Goal: Check status: Verify the current state of an ongoing process or item

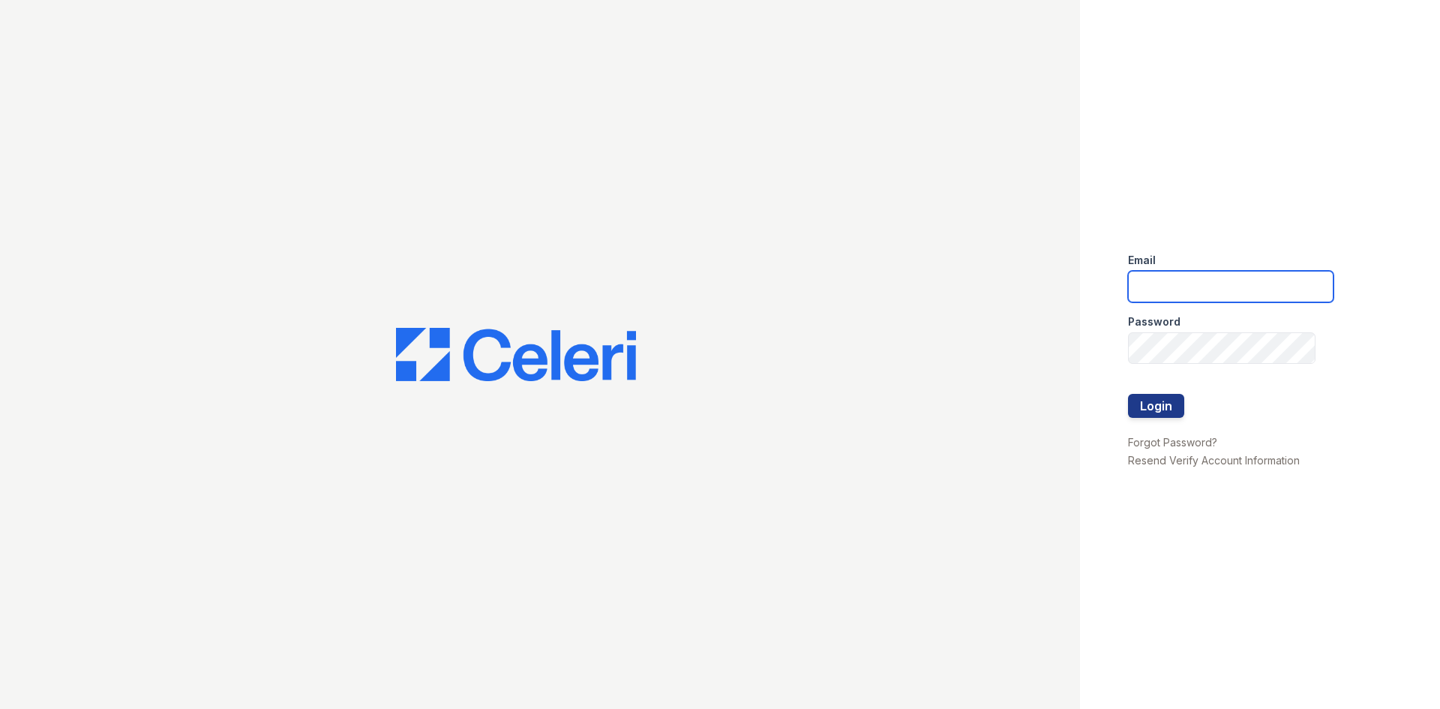
click at [1225, 298] on input "email" at bounding box center [1230, 286] width 205 height 31
click at [1216, 292] on input "email" at bounding box center [1230, 286] width 205 height 31
type input "crosby.pm@cafmanagement.com"
click at [1203, 298] on input "crosby.pm@cafmanagement.com" at bounding box center [1230, 286] width 205 height 31
click at [1220, 289] on input "crosby.pm@cafmanagement.com" at bounding box center [1230, 286] width 205 height 31
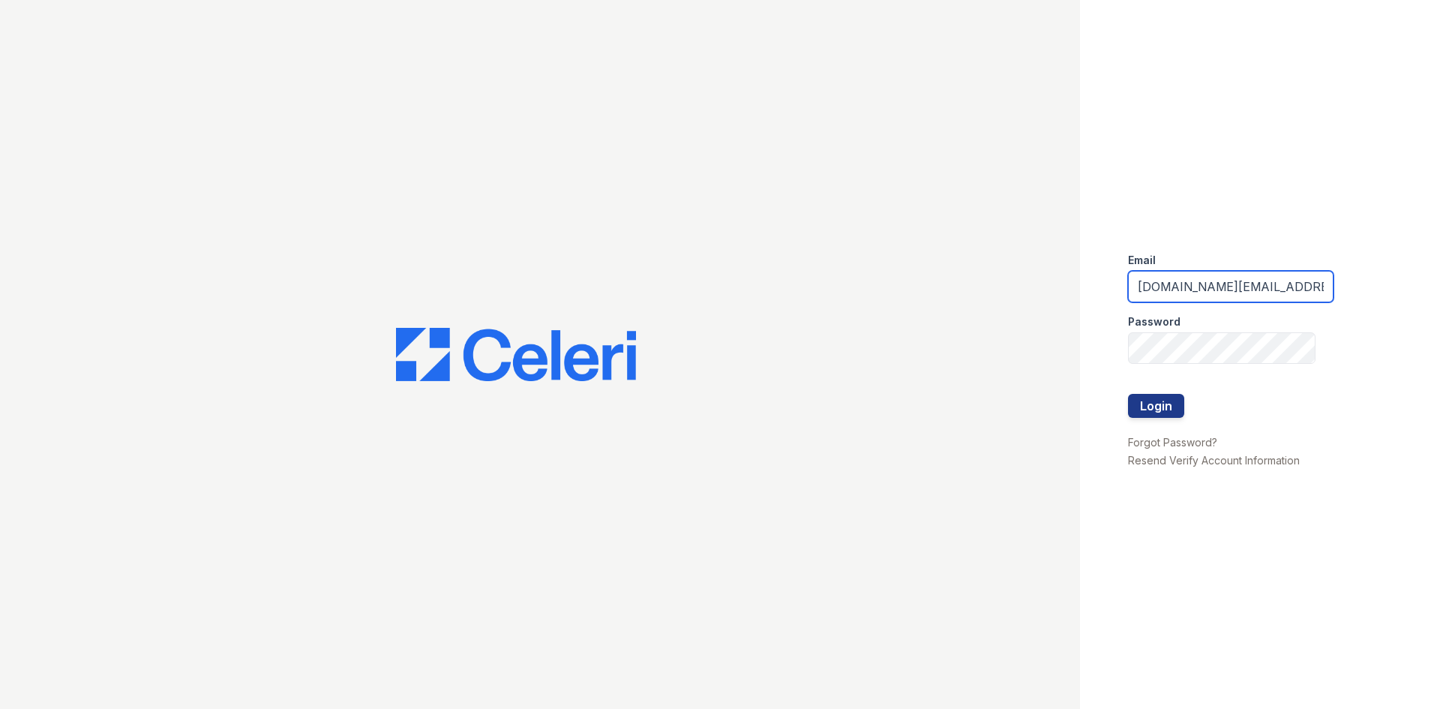
click at [1220, 289] on input "crosby.pm@cafmanagement.com" at bounding box center [1230, 286] width 205 height 31
click at [1220, 289] on input "email" at bounding box center [1230, 286] width 205 height 31
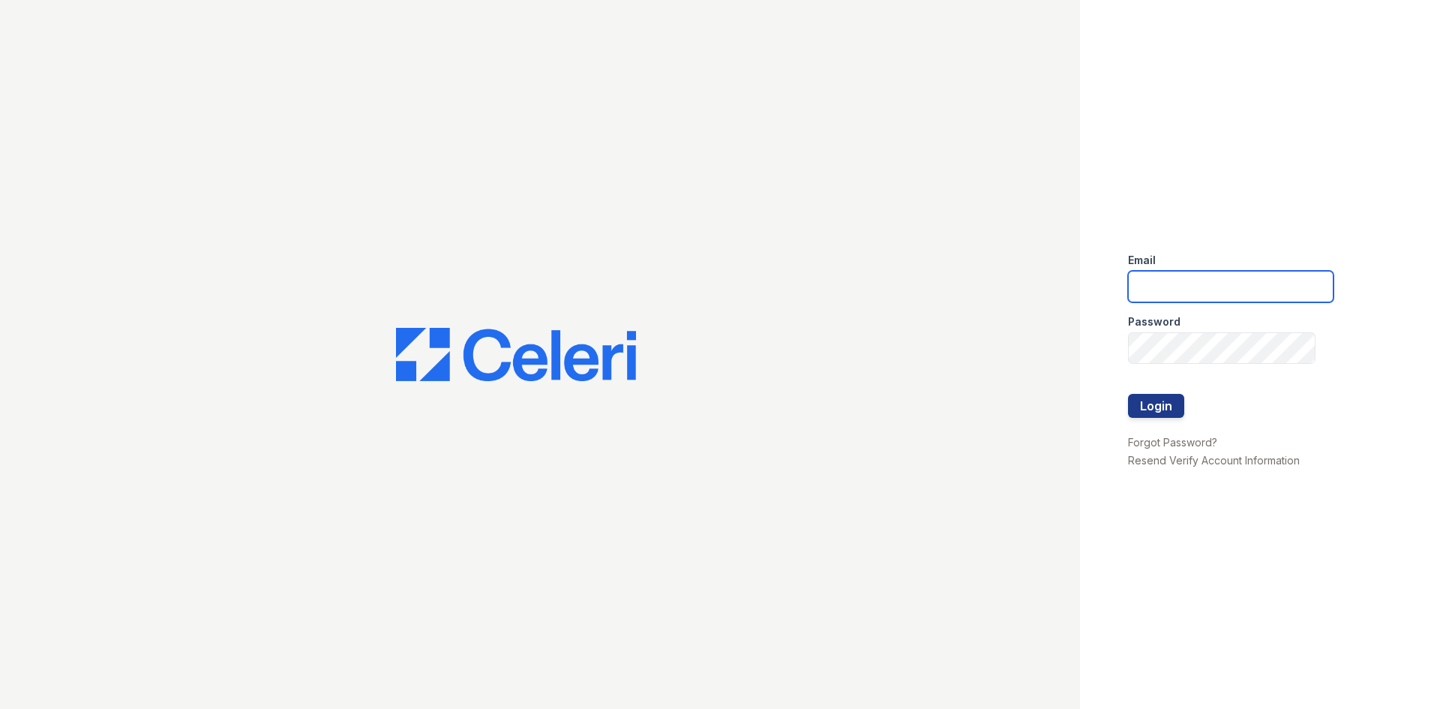
type input "crosby1@cafmanagement.com"
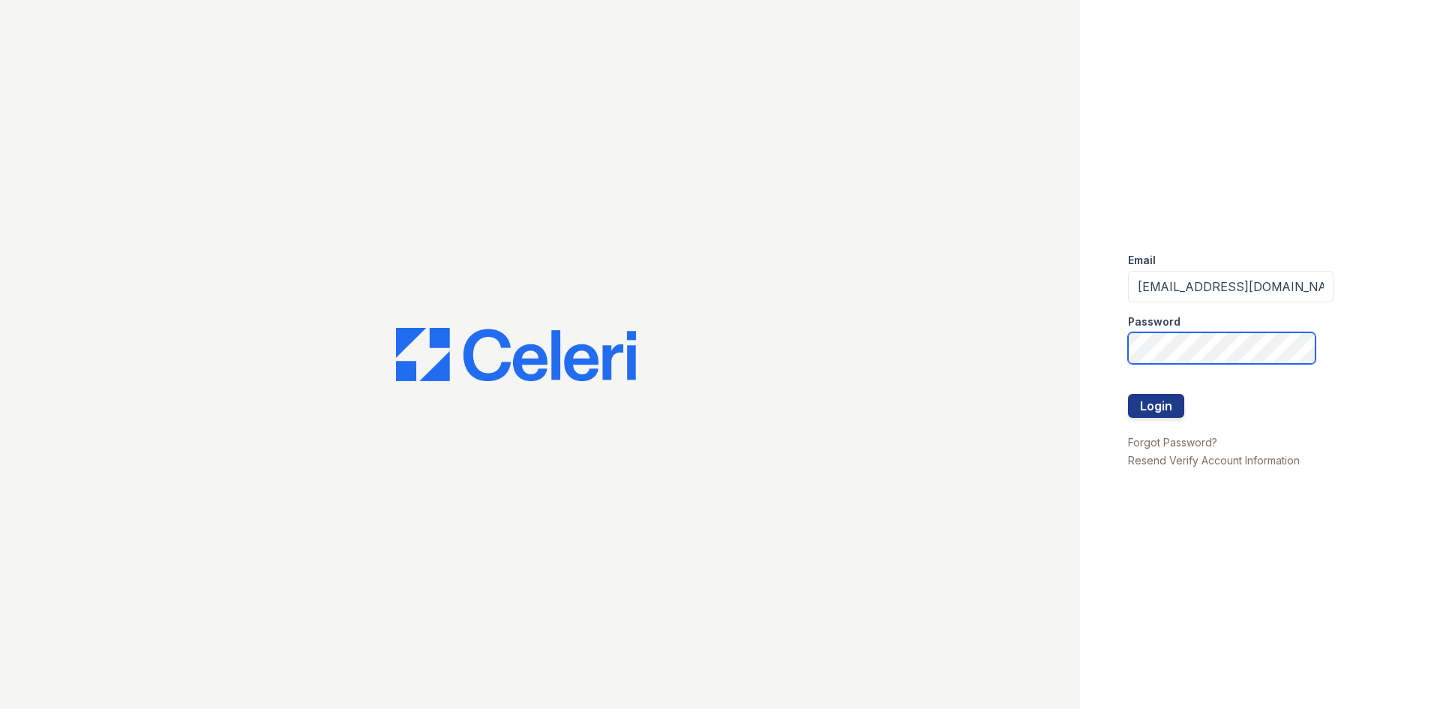
click at [1128, 394] on button "Login" at bounding box center [1156, 406] width 56 height 24
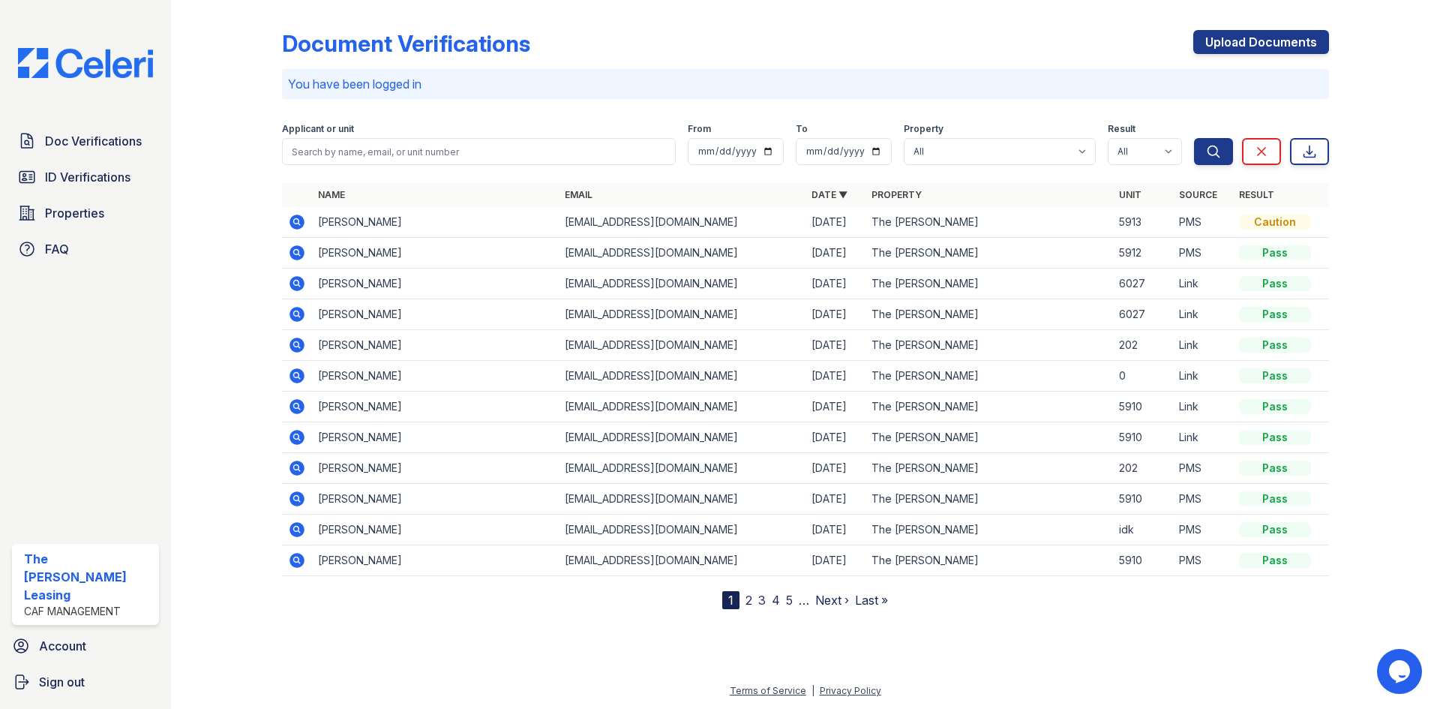
click at [296, 221] on icon at bounding box center [296, 221] width 4 height 4
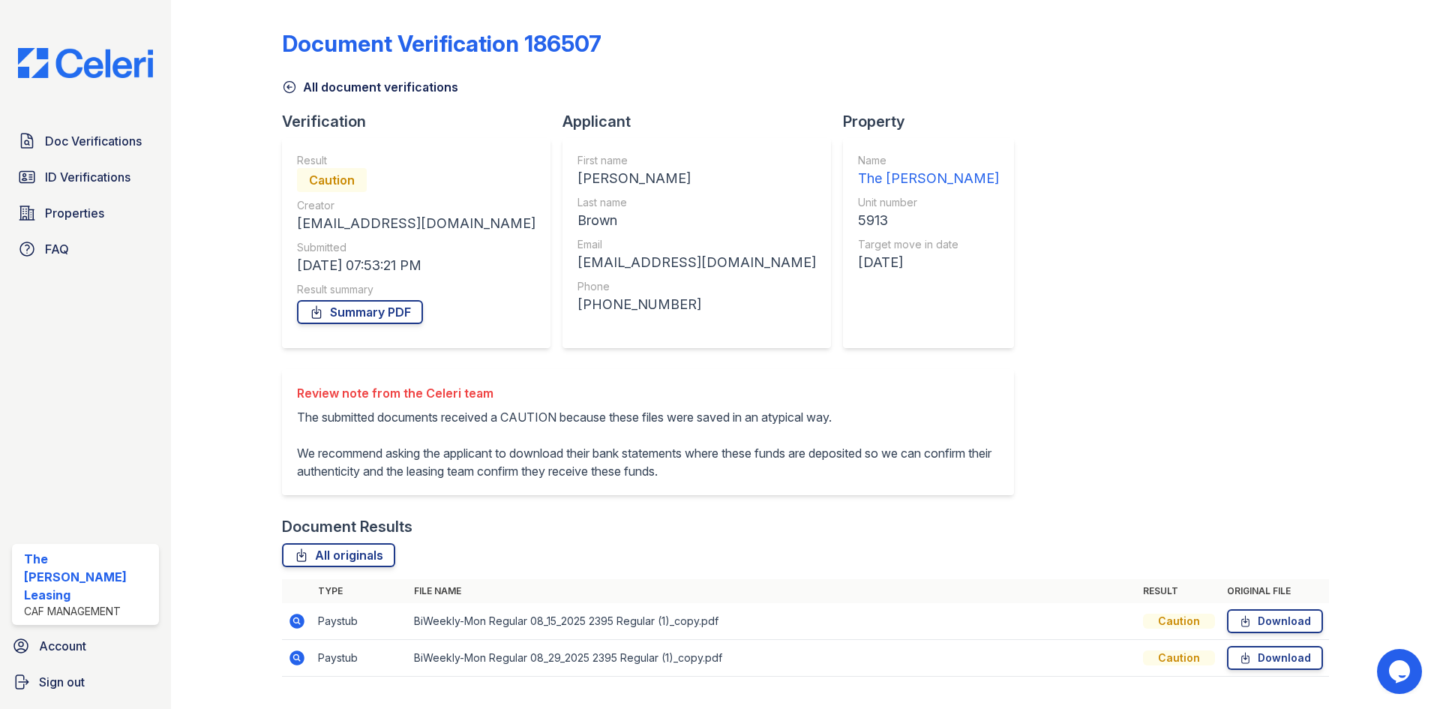
scroll to position [34, 0]
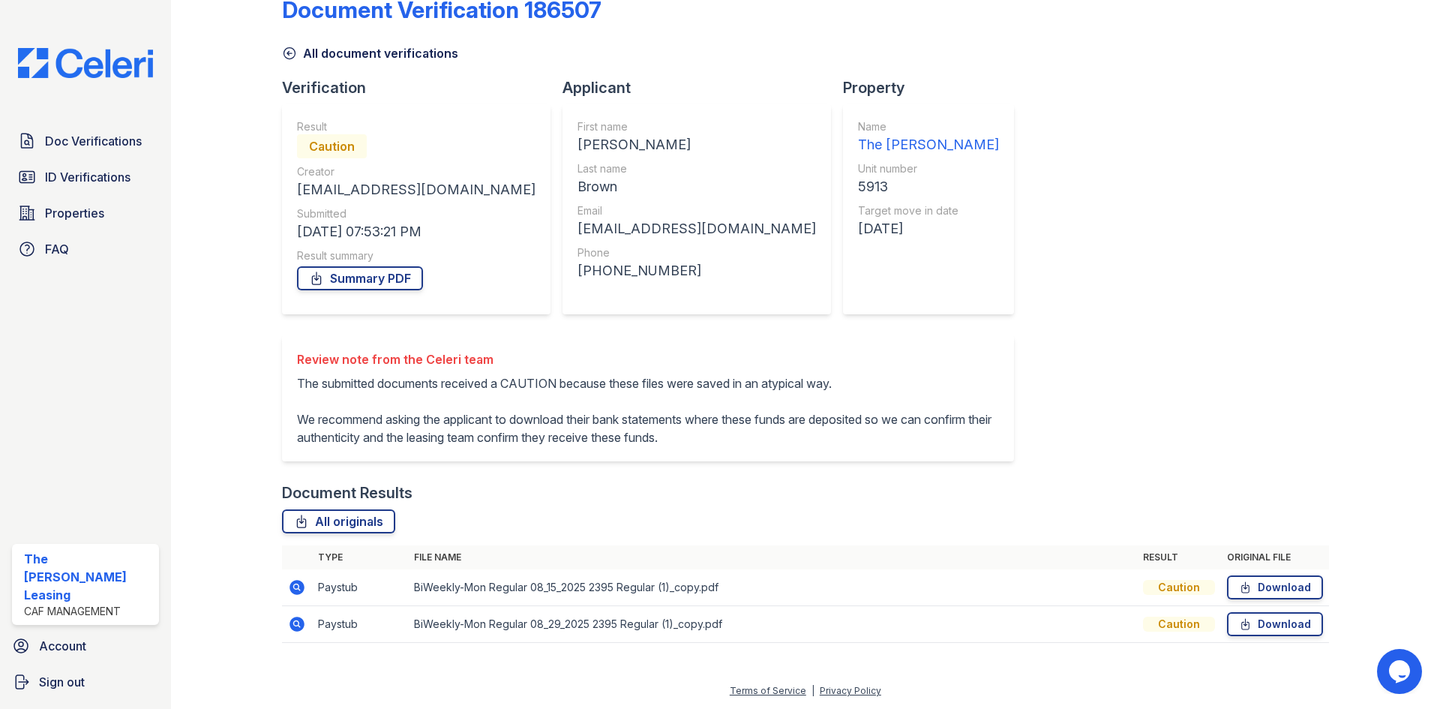
click at [283, 58] on icon at bounding box center [289, 53] width 15 height 15
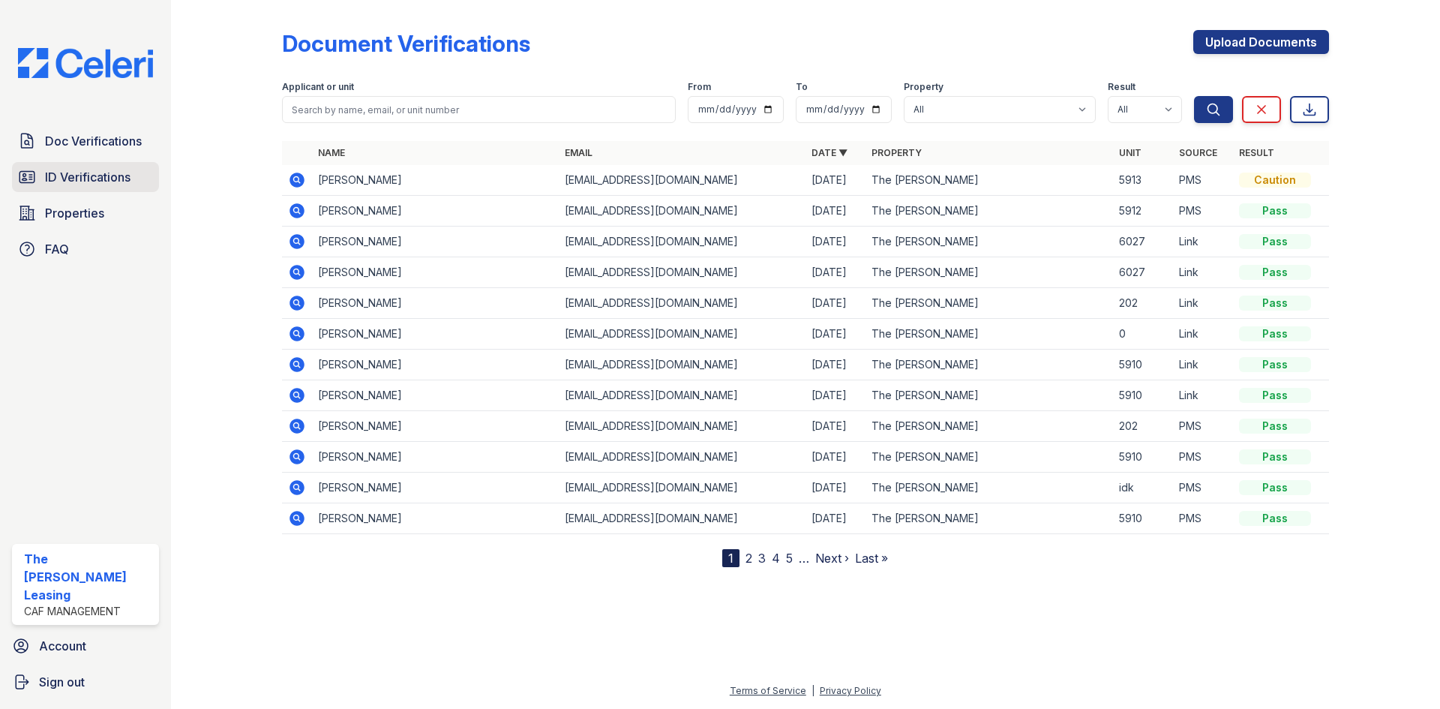
click at [93, 176] on span "ID Verifications" at bounding box center [87, 177] width 85 height 18
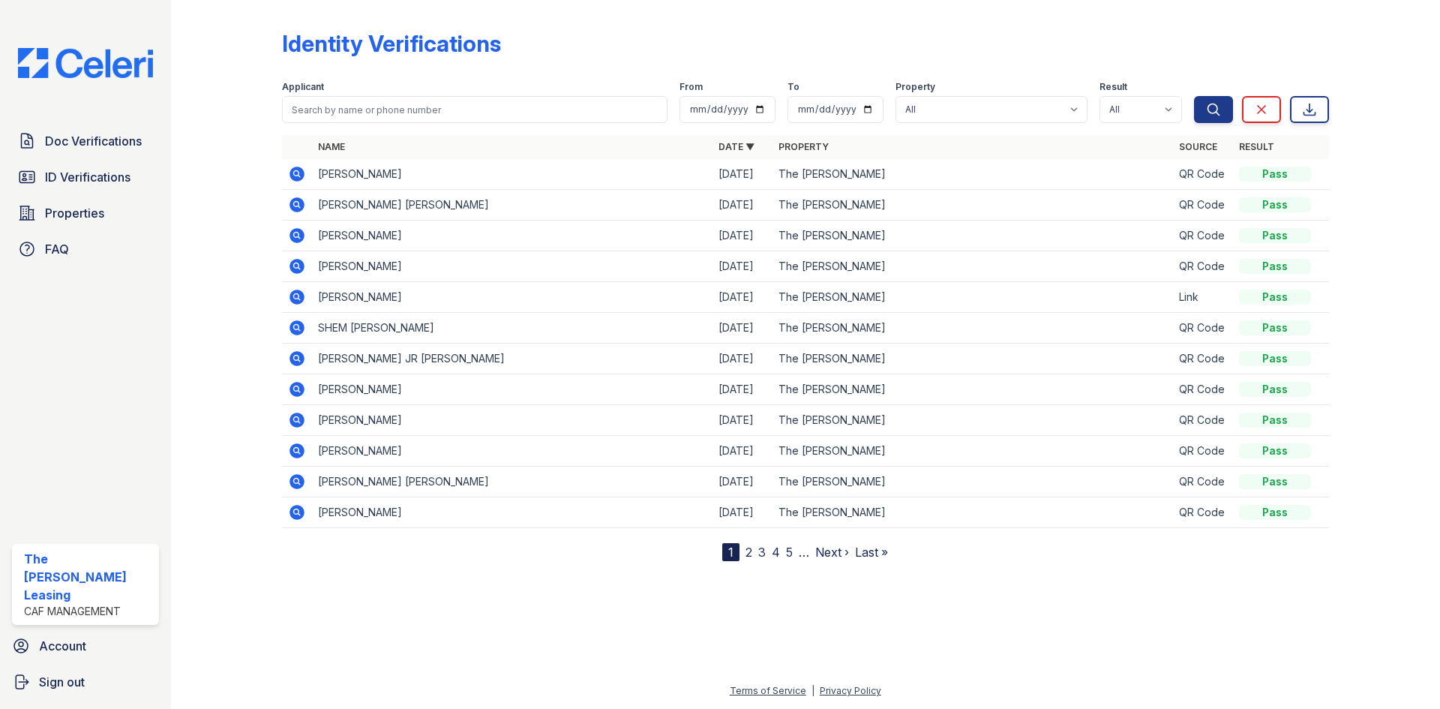
click at [292, 301] on icon at bounding box center [296, 296] width 15 height 15
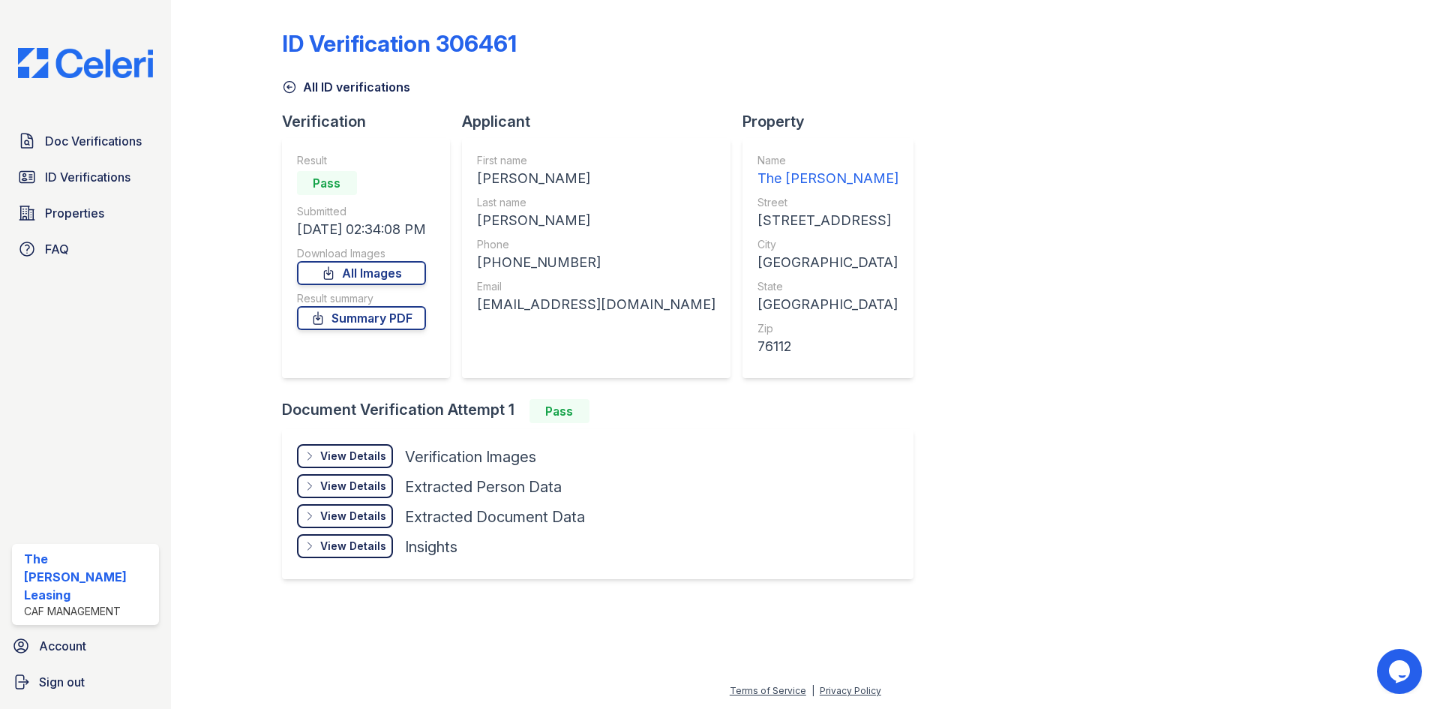
click at [340, 459] on div "View Details" at bounding box center [353, 455] width 66 height 15
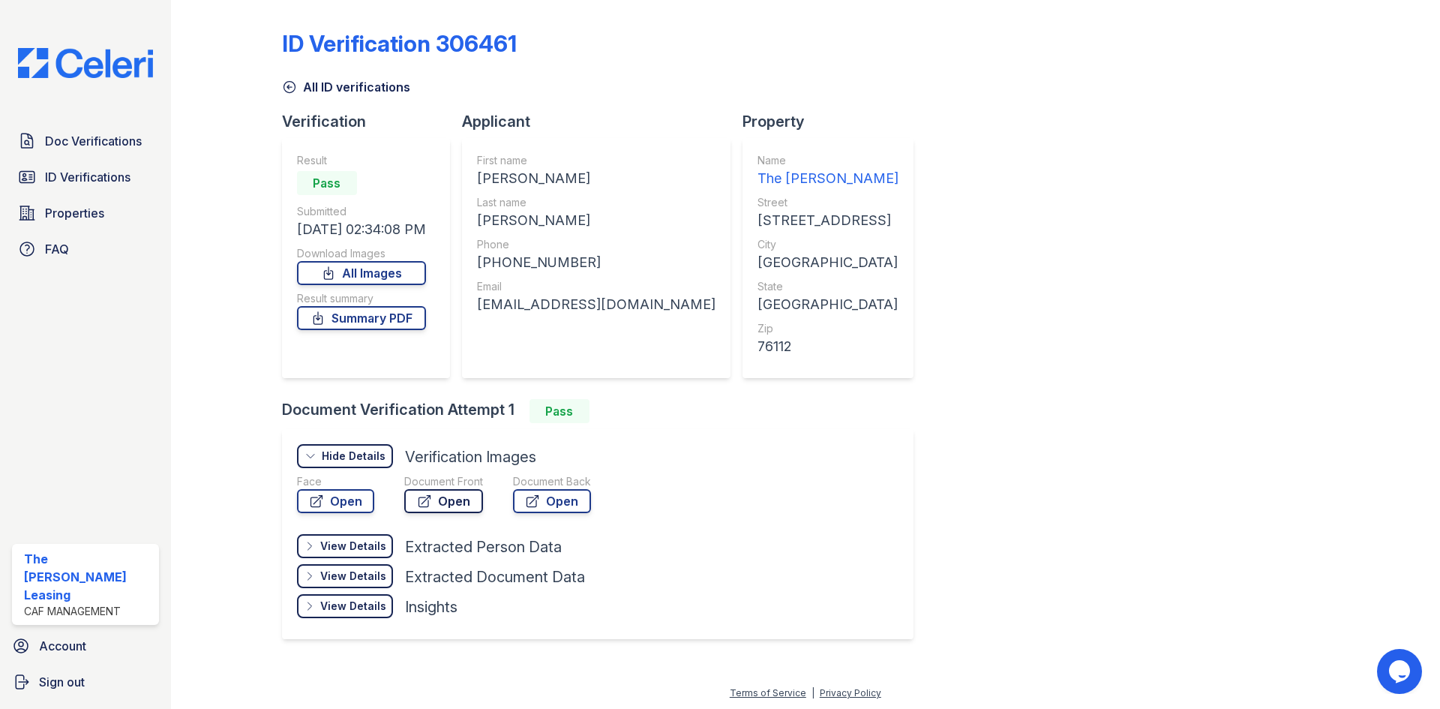
click at [427, 502] on icon at bounding box center [423, 501] width 11 height 11
click at [282, 91] on icon at bounding box center [289, 86] width 15 height 15
